Goal: Task Accomplishment & Management: Manage account settings

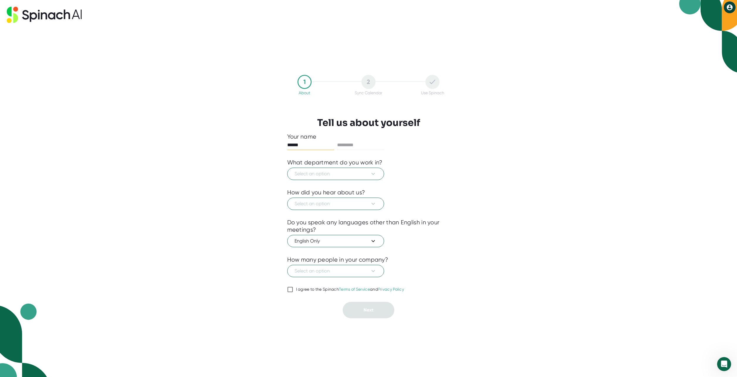
type input "******"
click at [311, 173] on span "Select an option" at bounding box center [336, 173] width 82 height 7
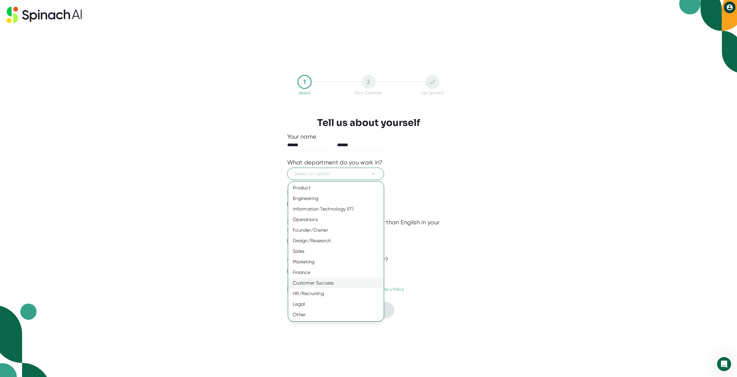
click at [317, 282] on div "Customer Success" at bounding box center [336, 283] width 96 height 11
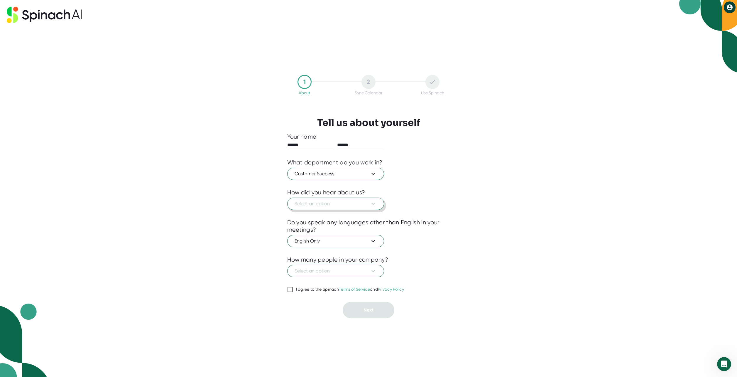
click at [321, 203] on span "Select an option" at bounding box center [336, 203] width 82 height 7
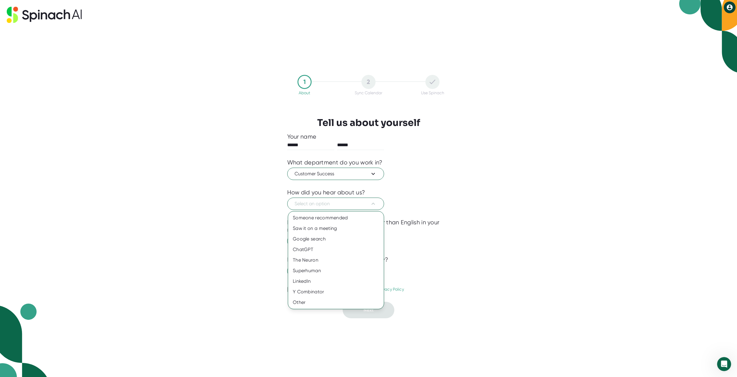
click at [456, 186] on div at bounding box center [368, 188] width 737 height 377
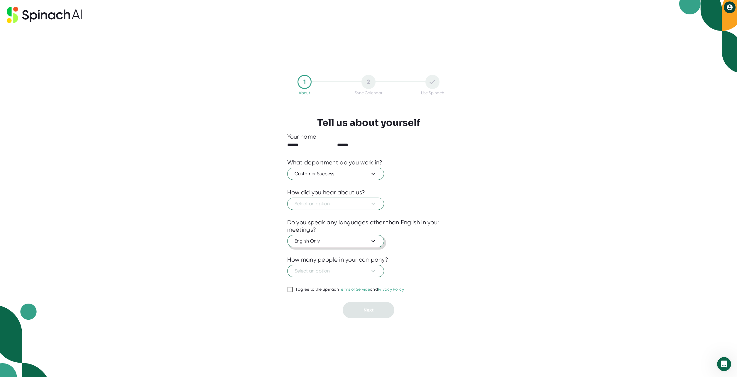
click at [322, 241] on span "English Only" at bounding box center [336, 240] width 82 height 7
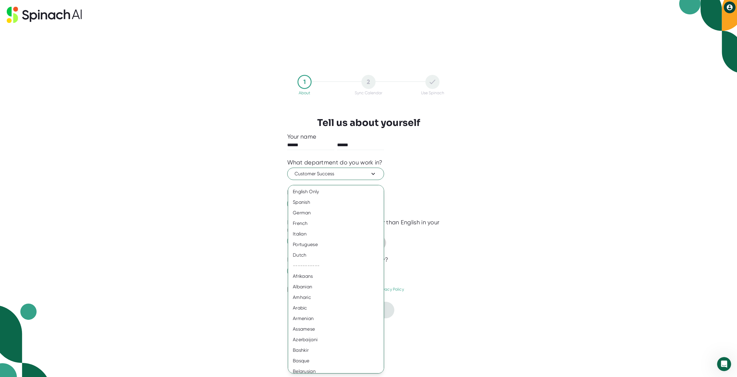
click at [322, 241] on div "Portuguese" at bounding box center [338, 244] width 100 height 11
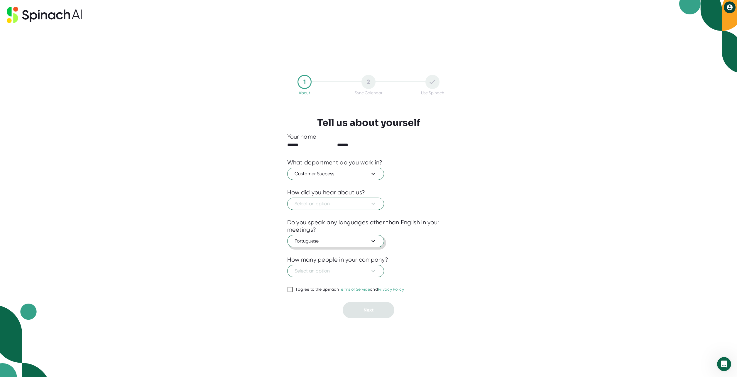
click at [341, 238] on span "Portuguese" at bounding box center [336, 240] width 82 height 7
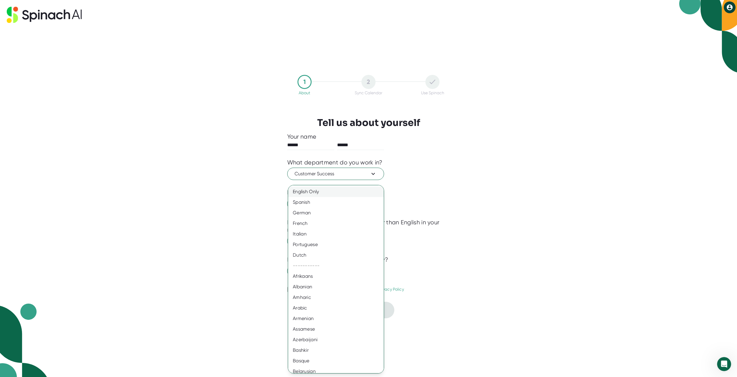
click at [319, 189] on div "English Only" at bounding box center [338, 191] width 100 height 11
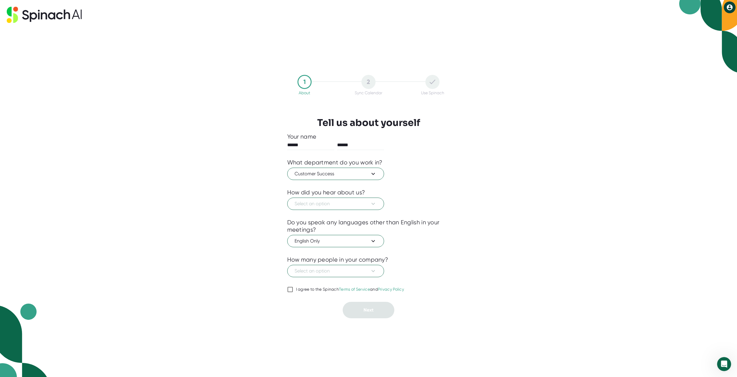
click at [527, 195] on div "1 About 2 Sync Calendar Use Spinach Tell us about yourself Your name ****** ***…" at bounding box center [368, 188] width 737 height 377
click at [290, 288] on input "I agree to the Spinach Terms of Service and Privacy Policy" at bounding box center [290, 289] width 6 height 7
checkbox input "true"
click at [343, 272] on span "Select an option" at bounding box center [336, 270] width 82 height 7
click at [322, 319] on div "201-500" at bounding box center [336, 316] width 96 height 11
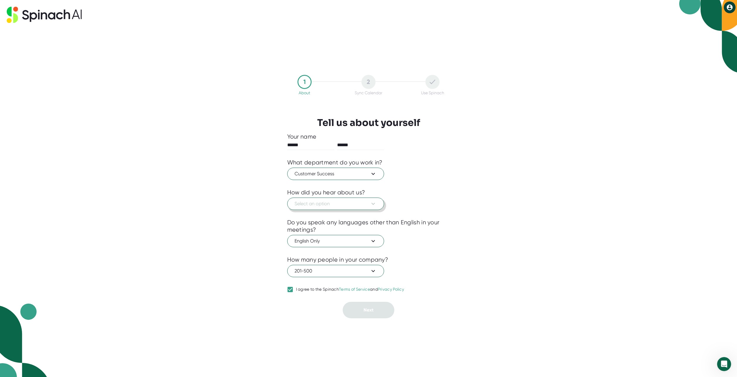
click at [309, 208] on button "Select an option" at bounding box center [335, 204] width 97 height 12
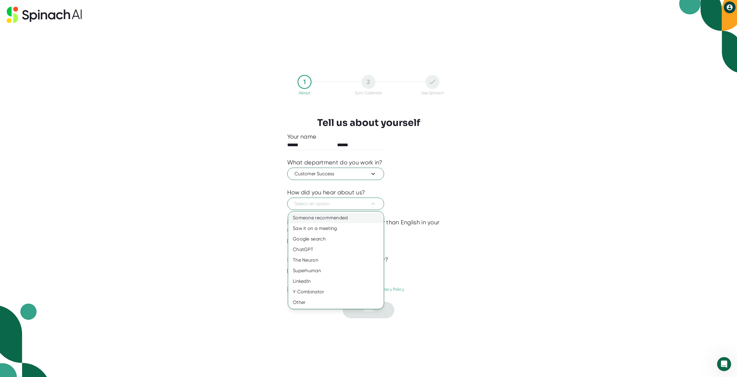
click at [314, 215] on div "Someone recommended" at bounding box center [336, 218] width 96 height 11
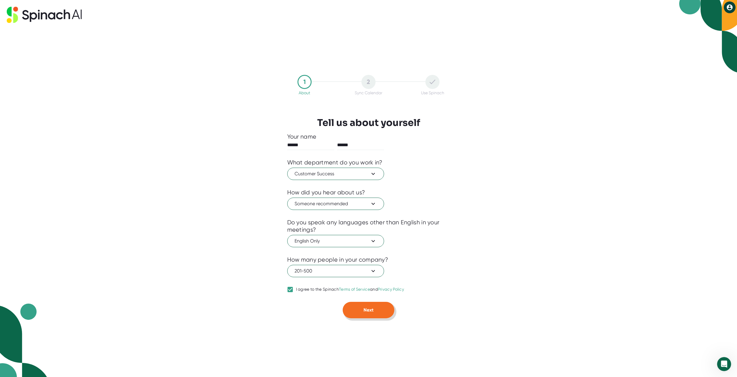
click at [364, 308] on span "Next" at bounding box center [369, 310] width 10 height 6
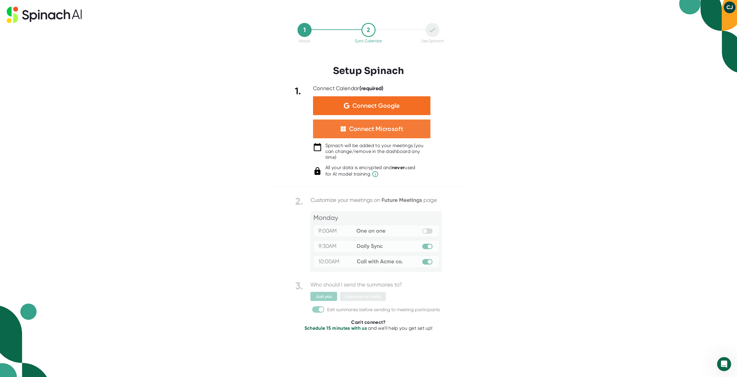
click at [397, 128] on div "Connect Microsoft" at bounding box center [376, 129] width 54 height 8
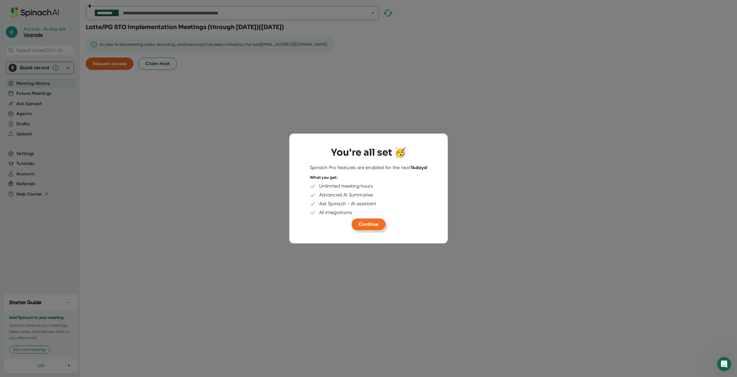
click at [369, 225] on span "Continue" at bounding box center [369, 224] width 20 height 6
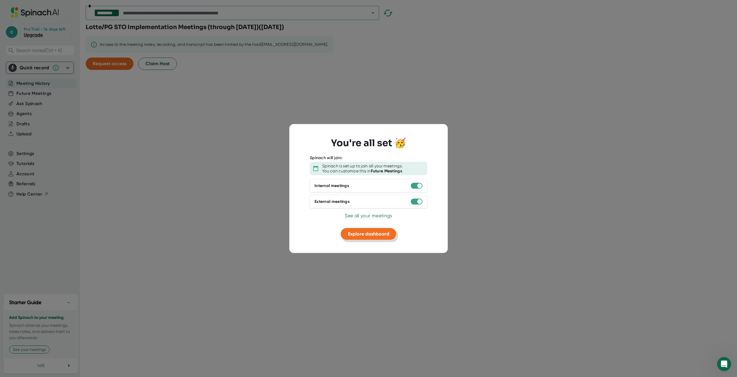
click at [378, 233] on span "Explore dashboard" at bounding box center [368, 234] width 41 height 6
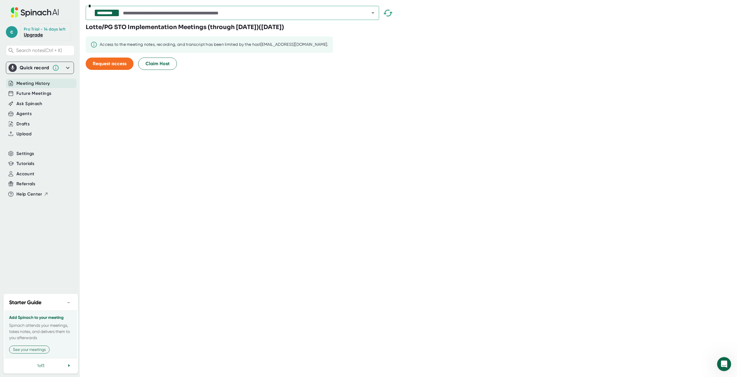
click at [70, 301] on button "−" at bounding box center [69, 302] width 8 height 9
